Goal: Transaction & Acquisition: Purchase product/service

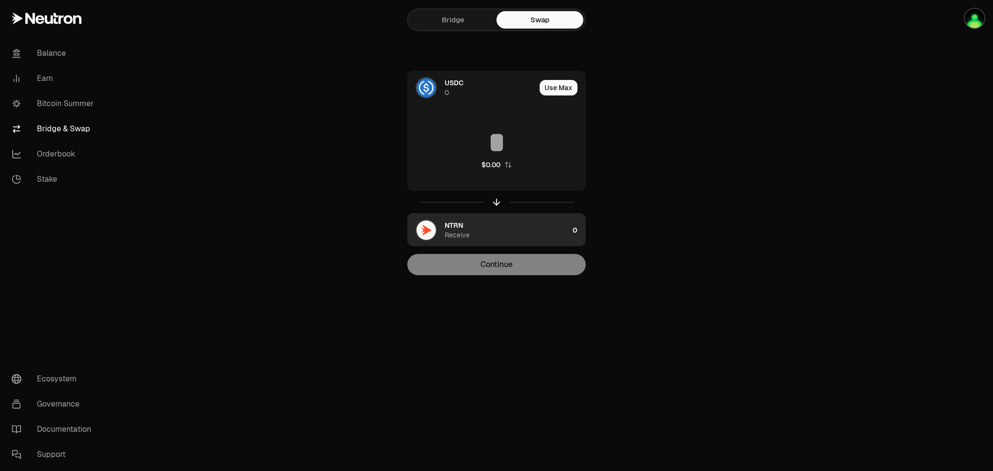
click at [454, 228] on span "NTRN" at bounding box center [454, 226] width 18 height 10
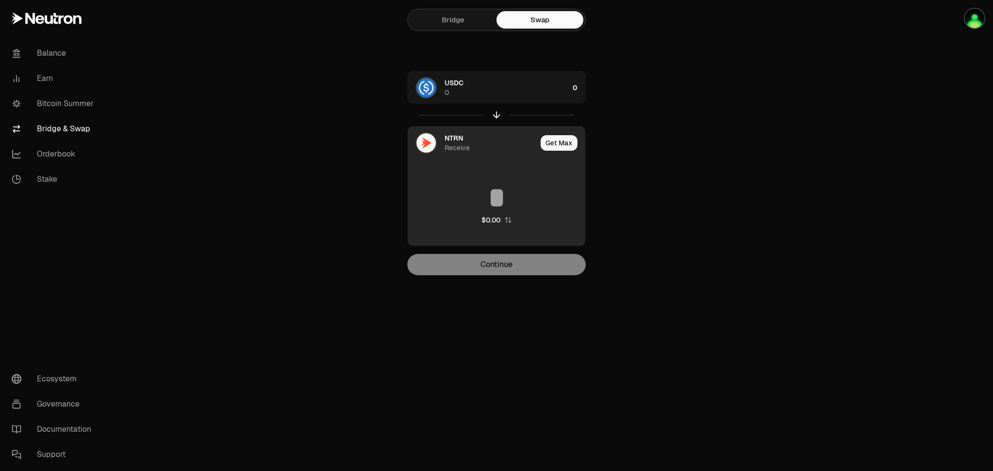
click at [431, 148] on img at bounding box center [425, 142] width 19 height 19
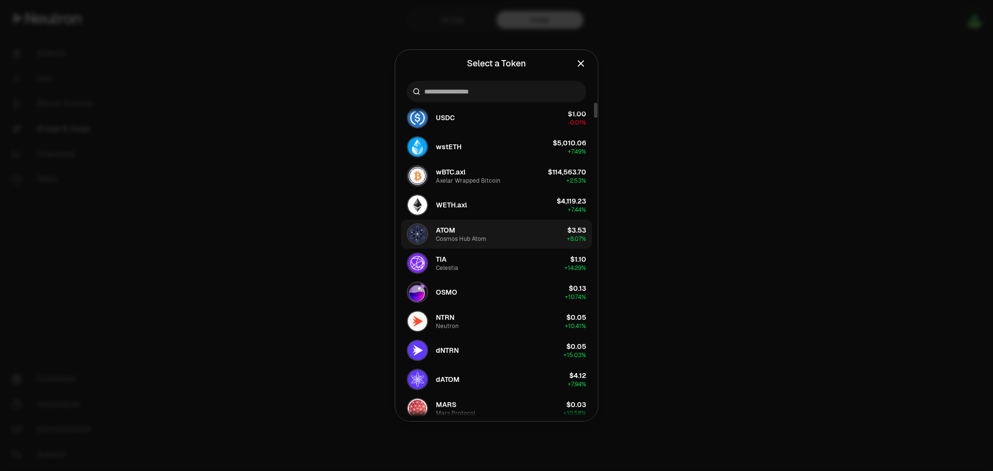
scroll to position [64, 0]
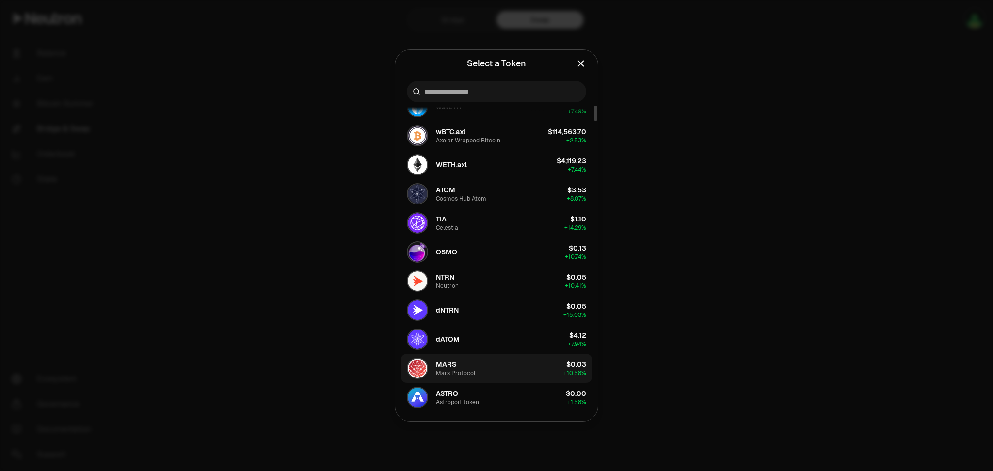
click at [464, 373] on div "Mars Protocol" at bounding box center [455, 373] width 39 height 8
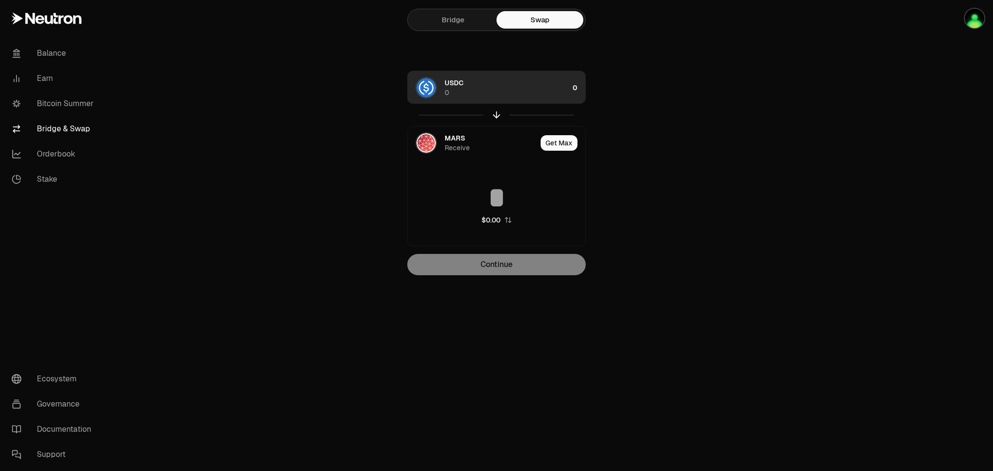
click at [556, 90] on div "USDC 0" at bounding box center [507, 87] width 124 height 19
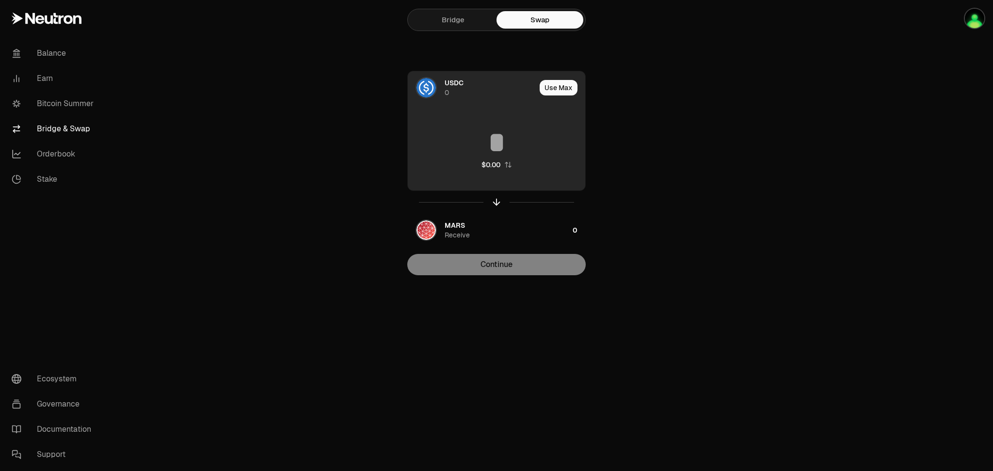
click at [510, 135] on input at bounding box center [496, 142] width 177 height 29
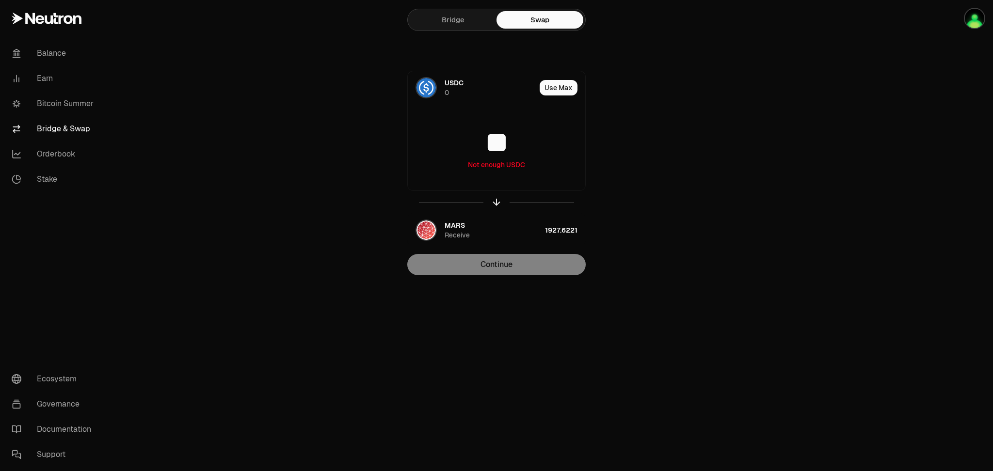
type input "**"
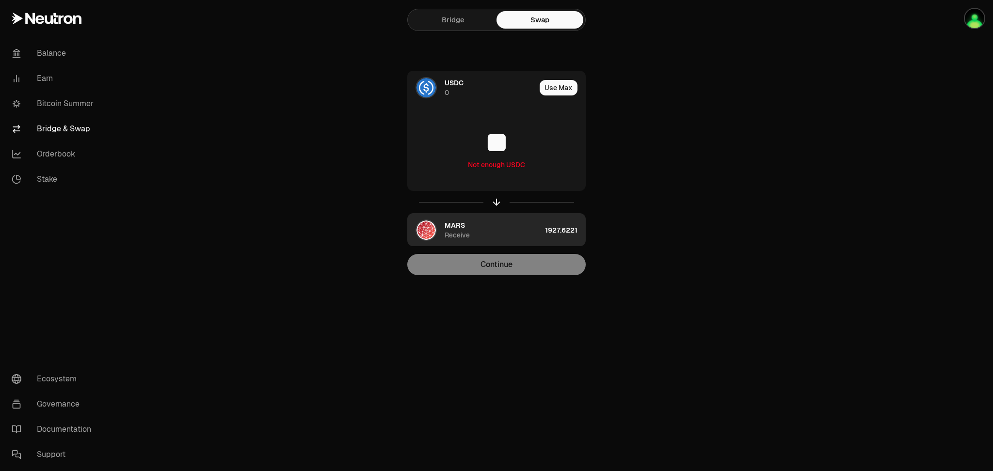
click at [444, 229] on div "MARS Receive" at bounding box center [474, 230] width 133 height 33
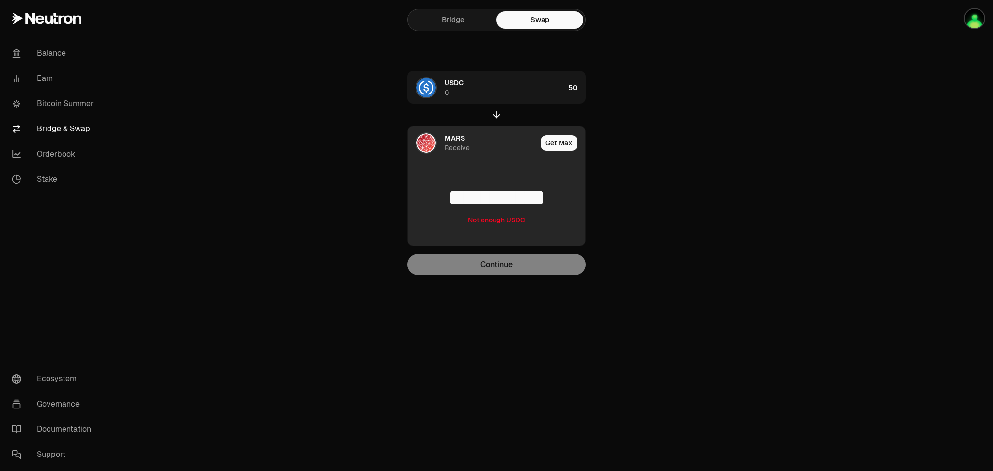
click at [430, 140] on img at bounding box center [425, 142] width 19 height 19
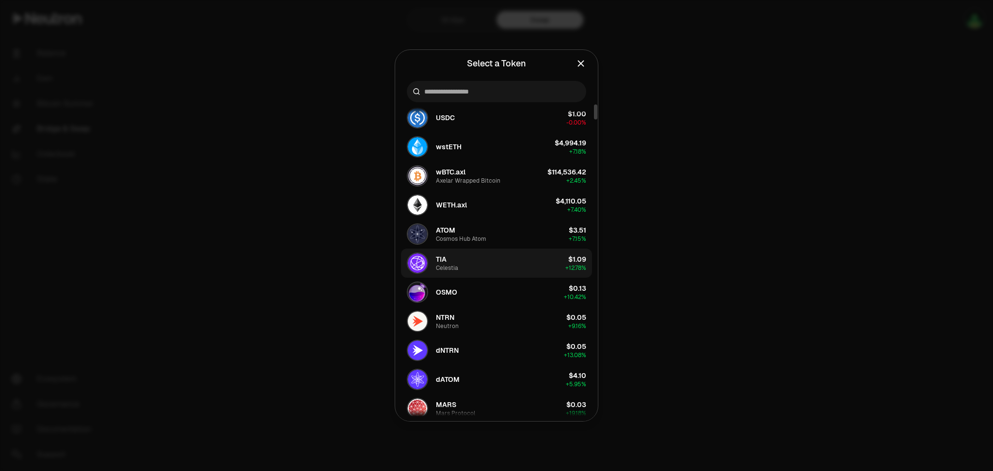
scroll to position [64, 0]
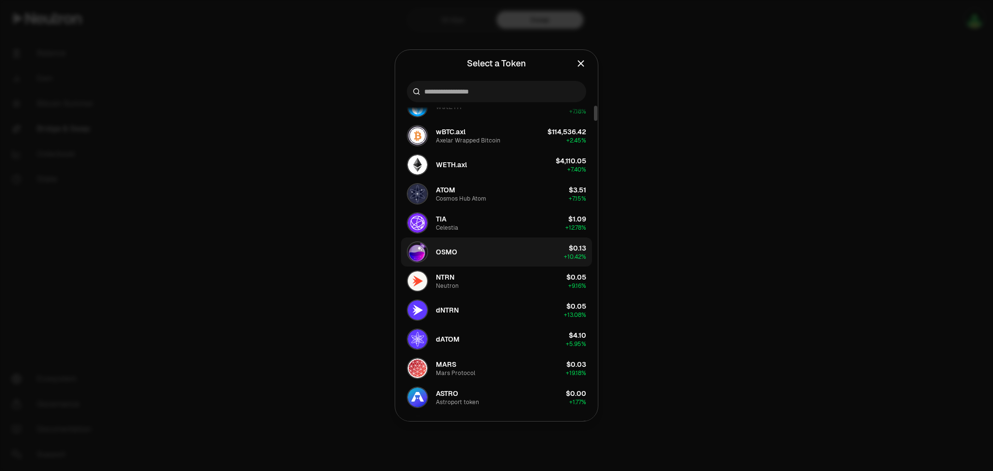
click at [467, 262] on button "OSMO $0.13 + 10.42%" at bounding box center [496, 252] width 191 height 29
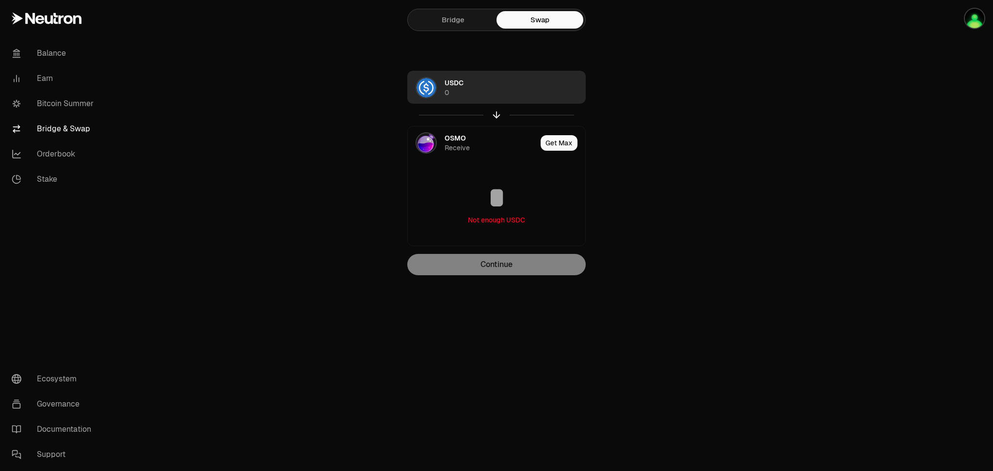
type input "**********"
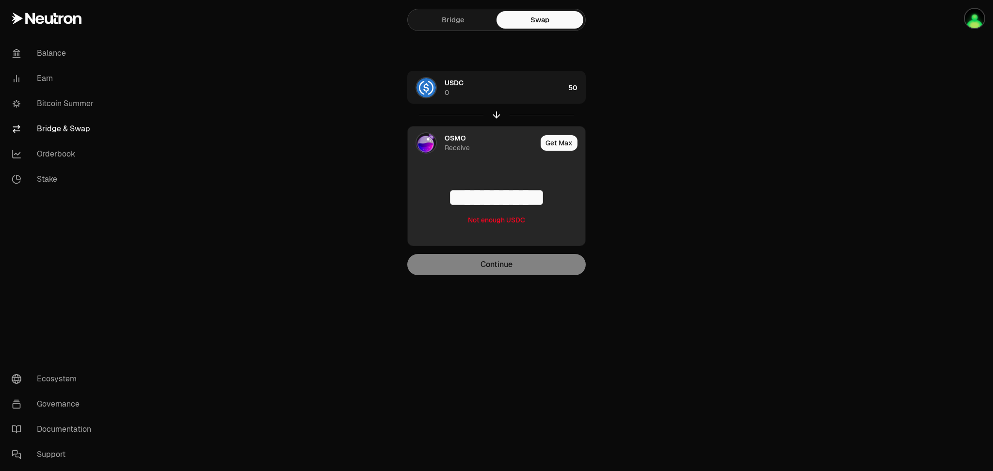
click at [450, 201] on input "**********" at bounding box center [496, 197] width 177 height 29
click at [428, 140] on img at bounding box center [425, 142] width 19 height 19
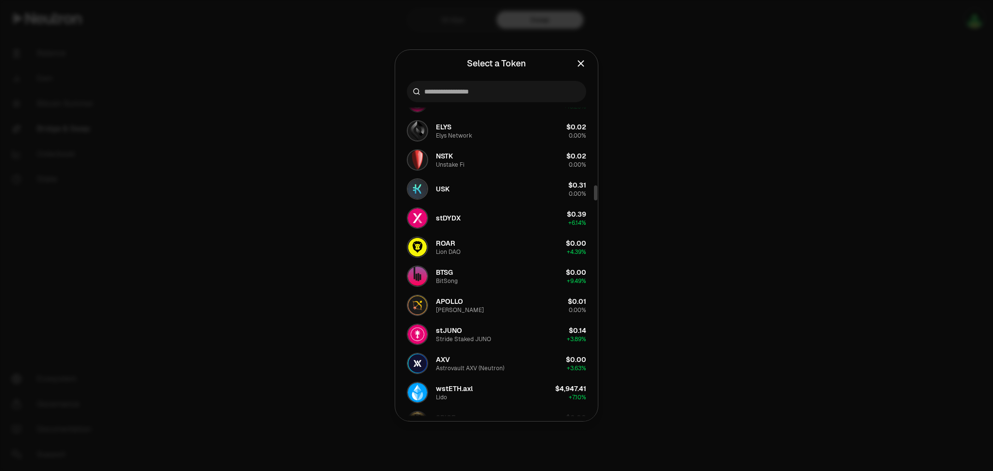
scroll to position [1810, 0]
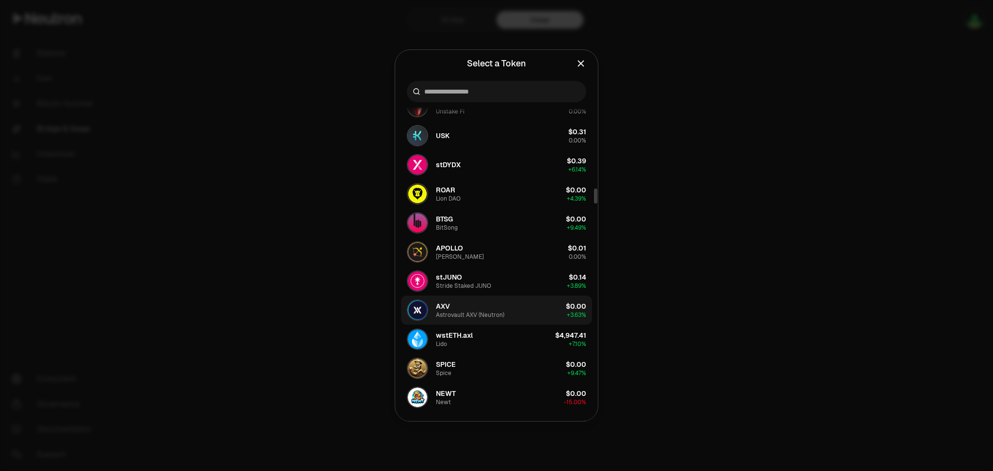
click at [474, 303] on div "AXV Astrovault AXV (Neutron)" at bounding box center [470, 310] width 68 height 17
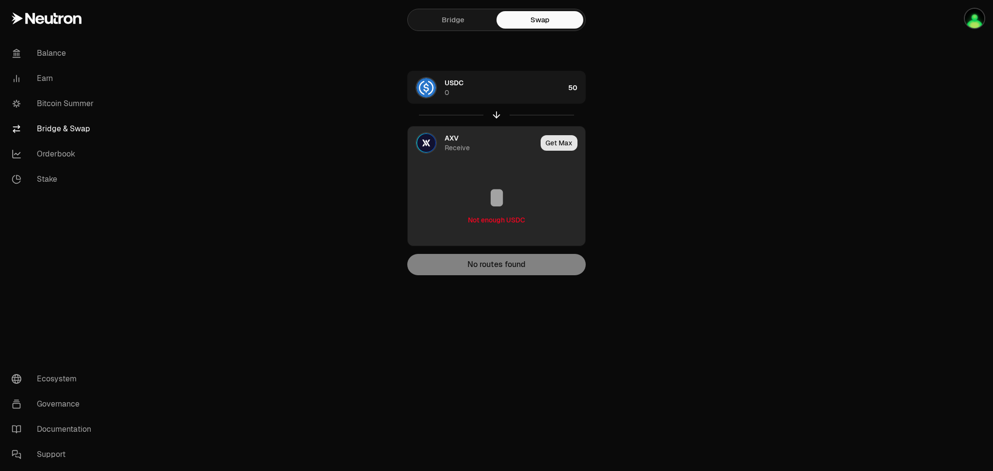
click at [563, 148] on button "Get Max" at bounding box center [559, 143] width 37 height 16
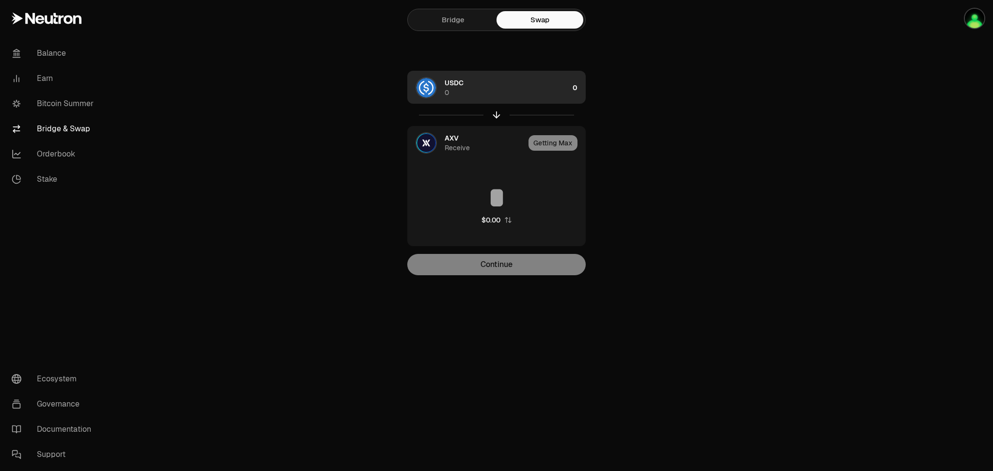
click at [547, 88] on div "USDC 0" at bounding box center [507, 87] width 124 height 19
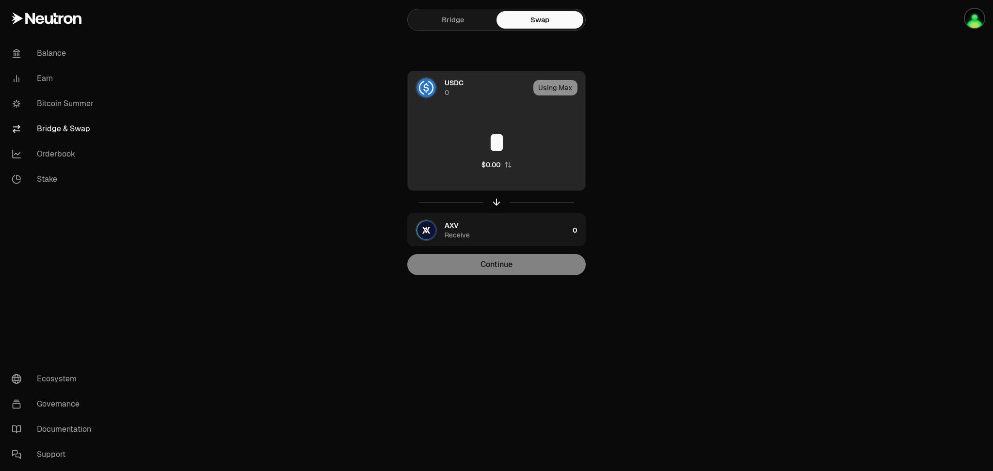
click at [501, 144] on input "*" at bounding box center [496, 142] width 177 height 29
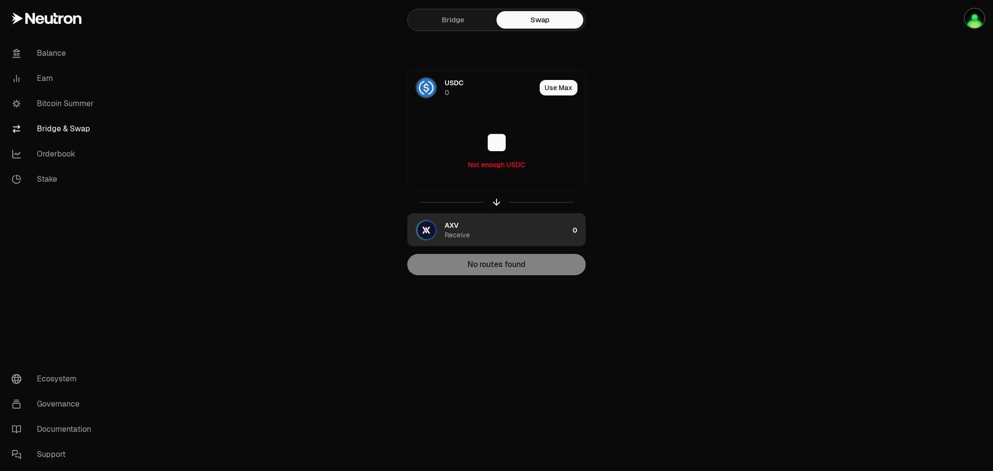
type input "**"
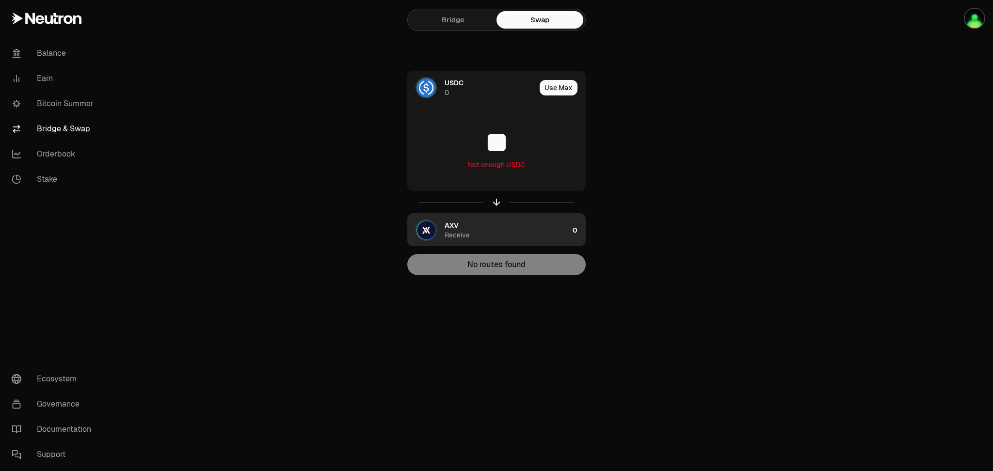
click at [449, 231] on div "Receive" at bounding box center [457, 235] width 25 height 10
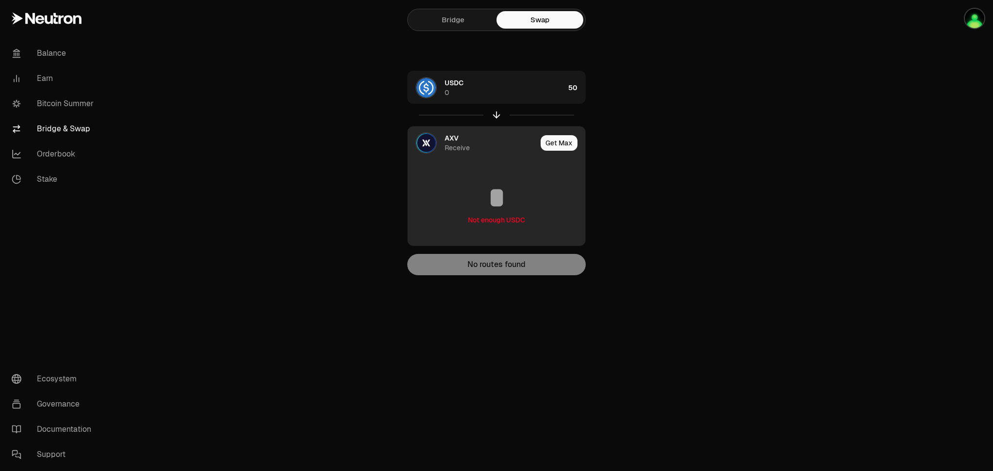
click at [451, 143] on div "Receive" at bounding box center [457, 148] width 25 height 10
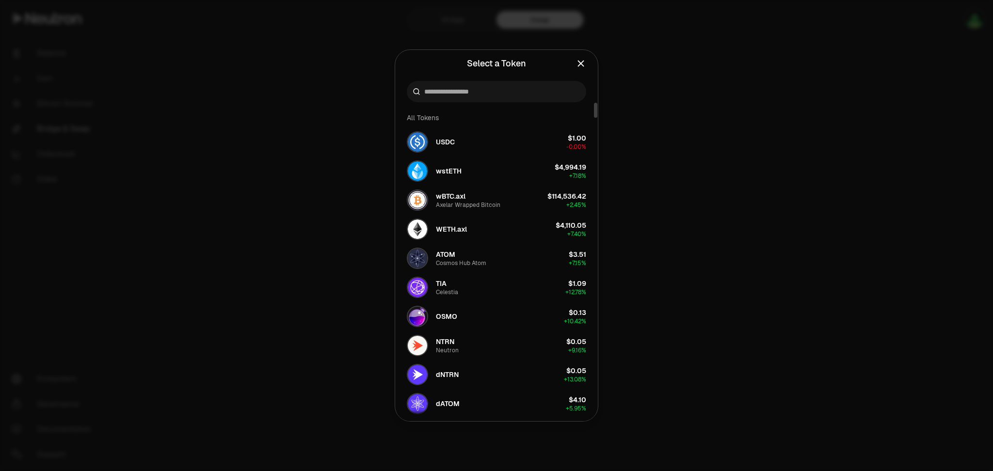
click at [458, 83] on div at bounding box center [496, 91] width 179 height 21
click at [457, 91] on input at bounding box center [502, 92] width 156 height 10
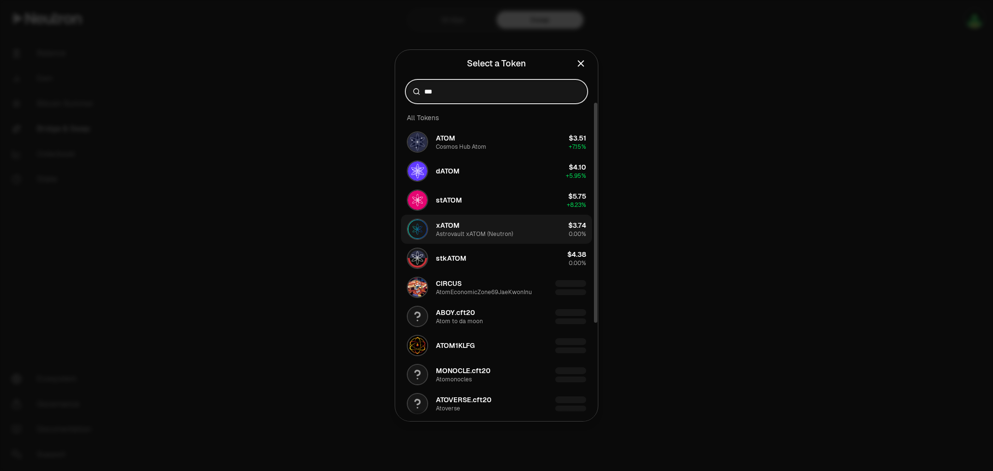
type input "***"
click at [492, 225] on div "xATOM Astrovault xATOM (Neutron)" at bounding box center [474, 229] width 77 height 17
